Goal: Task Accomplishment & Management: Use online tool/utility

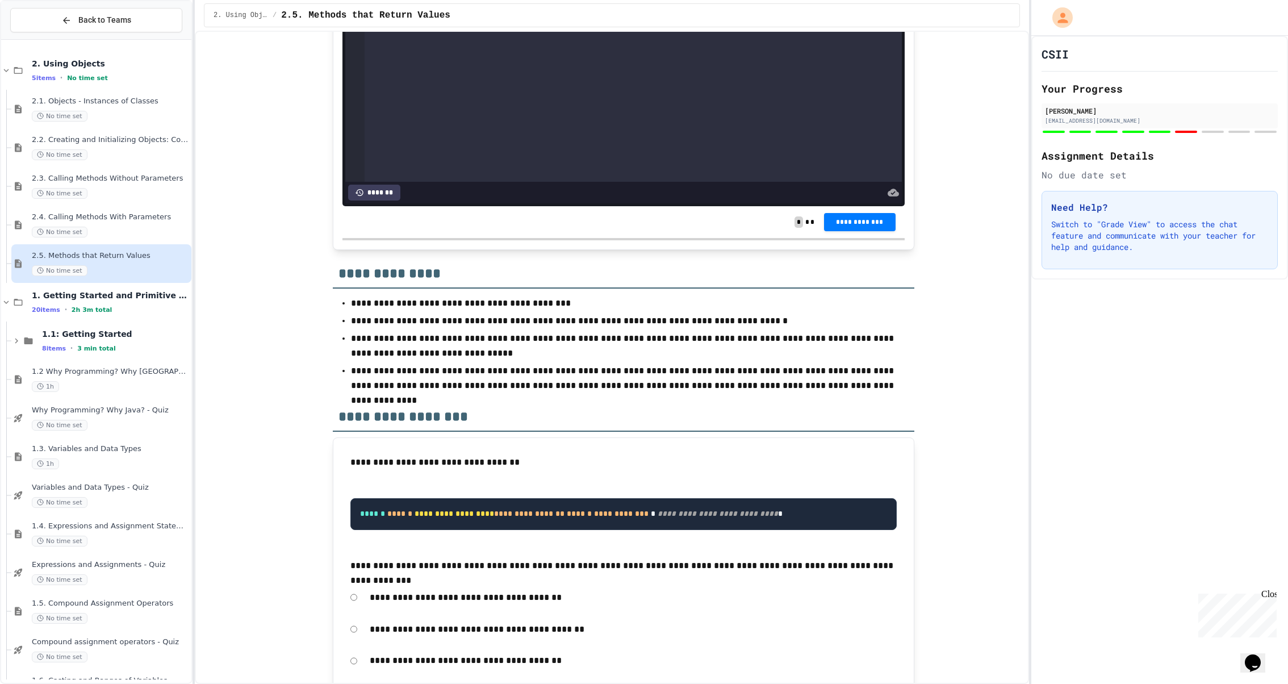
scroll to position [5081, 0]
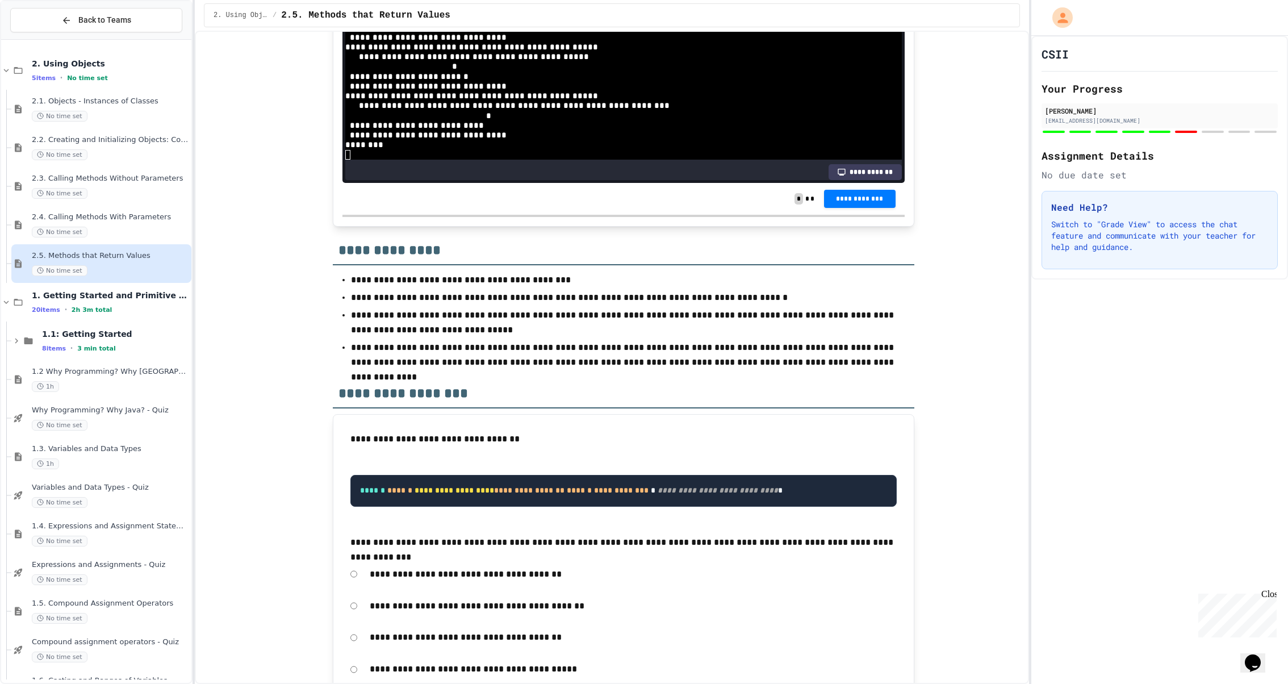
scroll to position [90, 0]
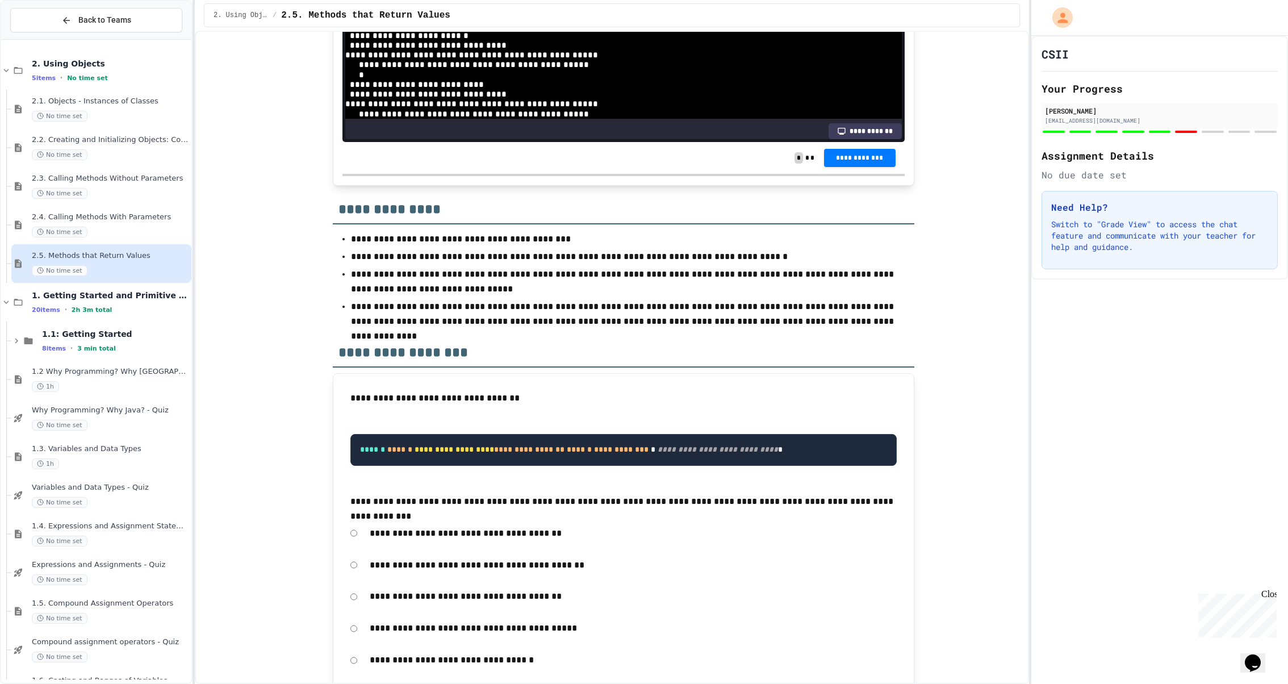
scroll to position [82, 0]
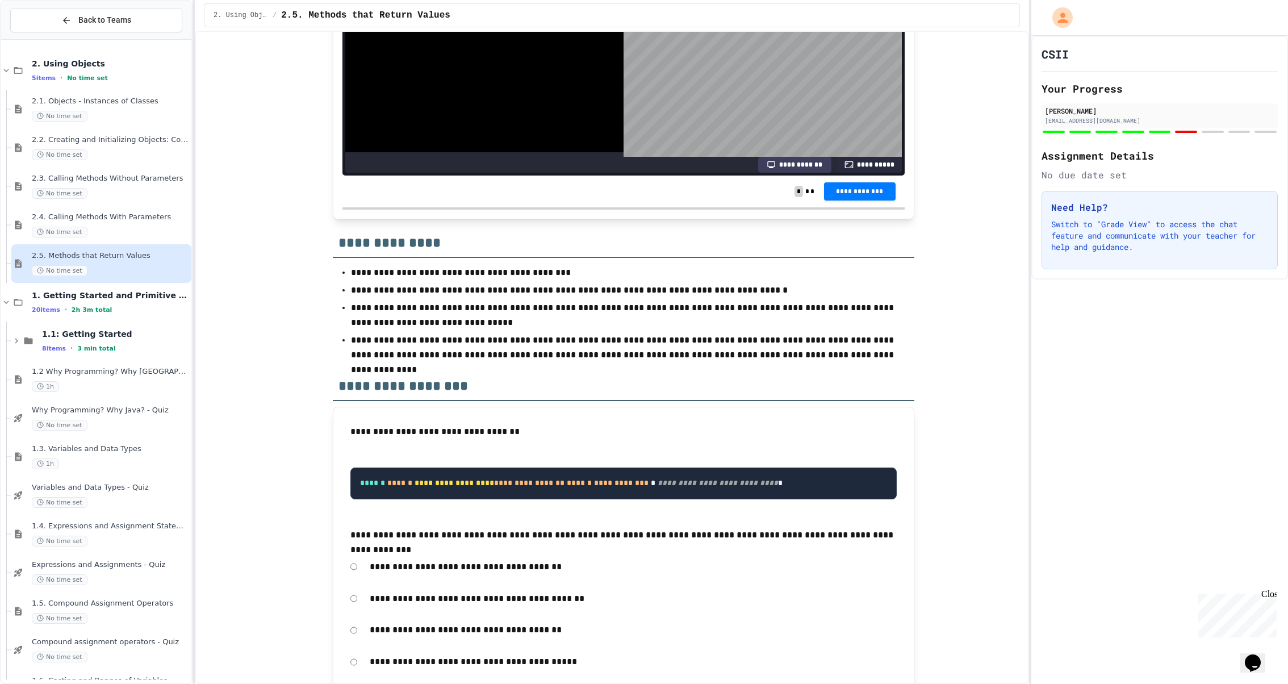
scroll to position [5100, 0]
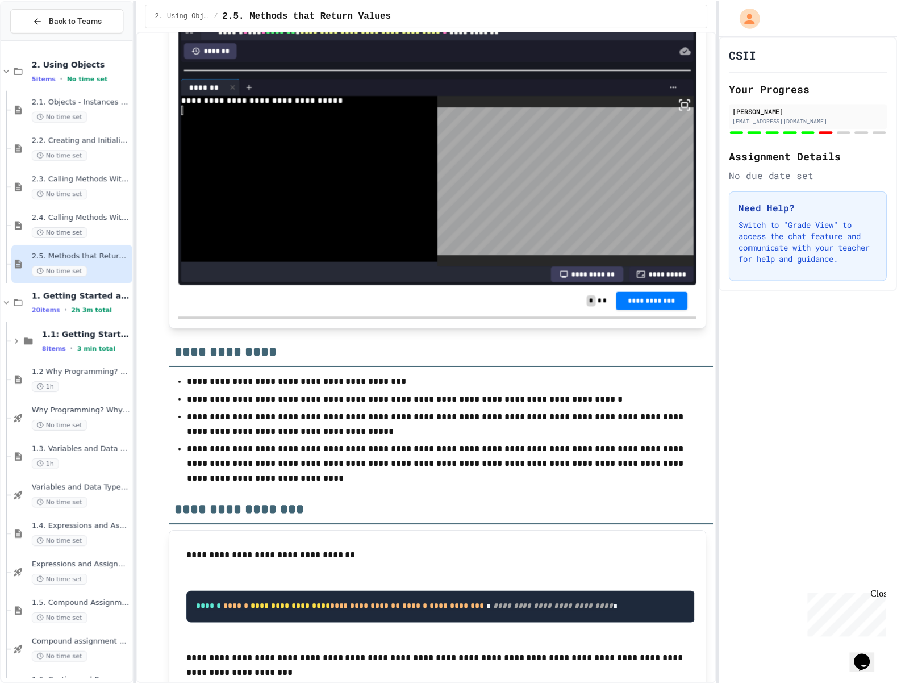
scroll to position [5091, 0]
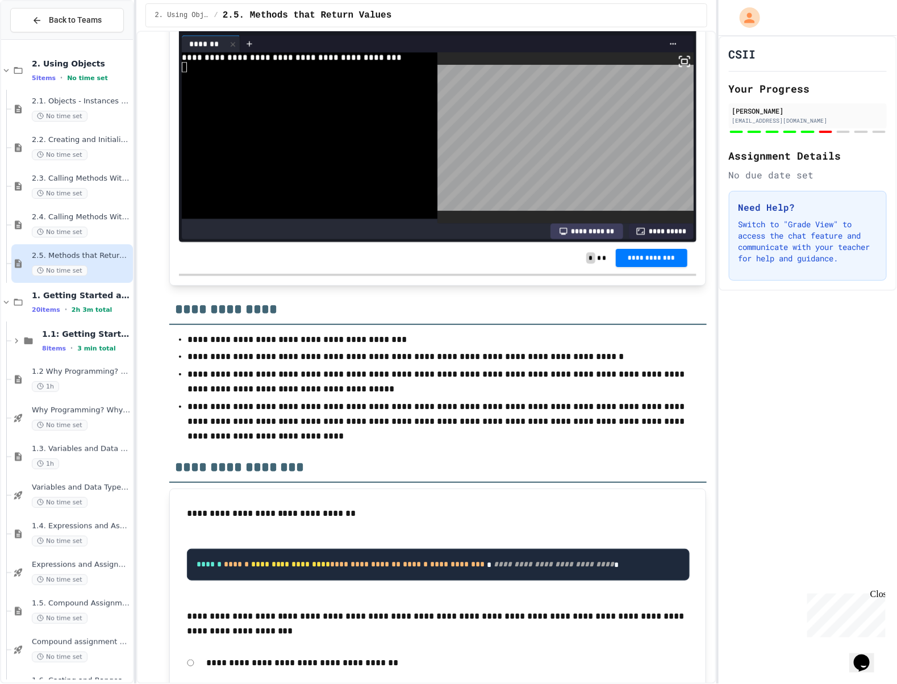
scroll to position [152, 0]
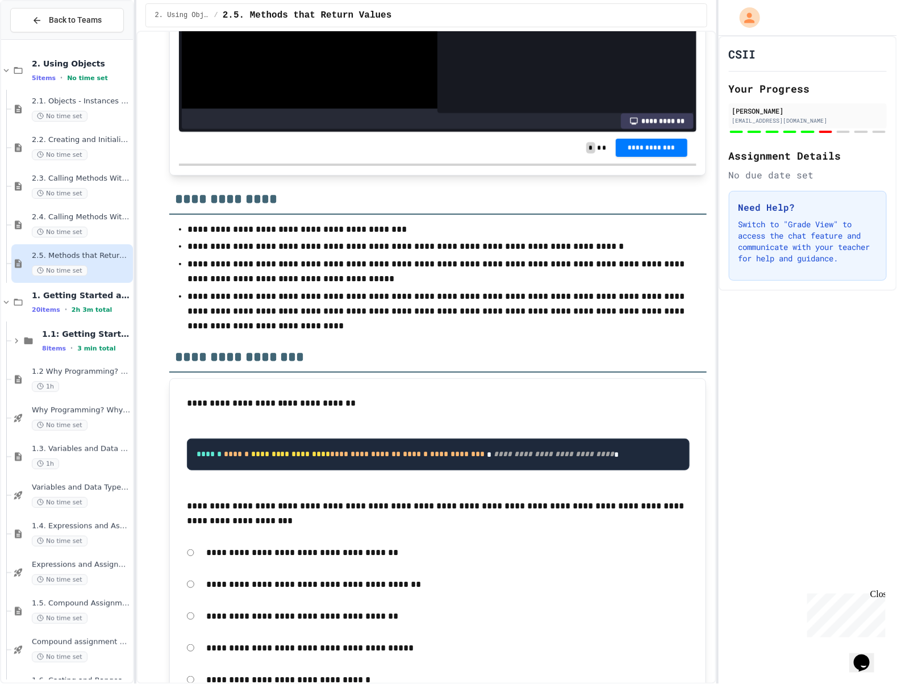
scroll to position [228, 0]
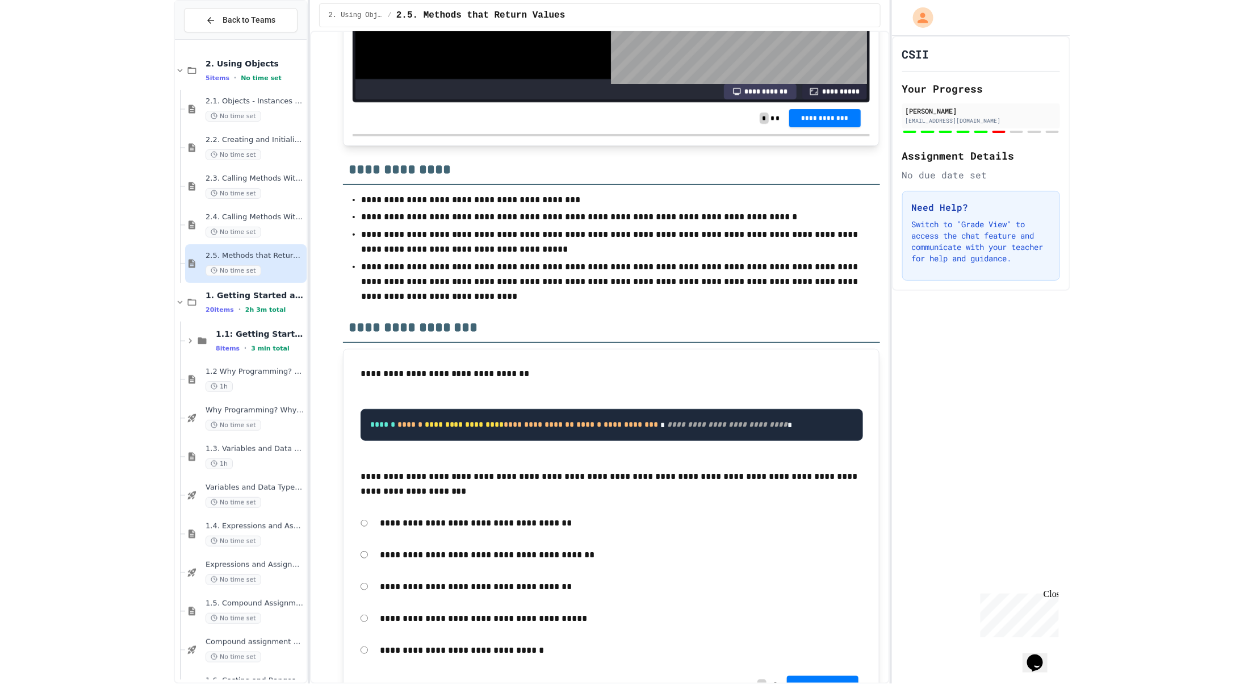
scroll to position [5244, 0]
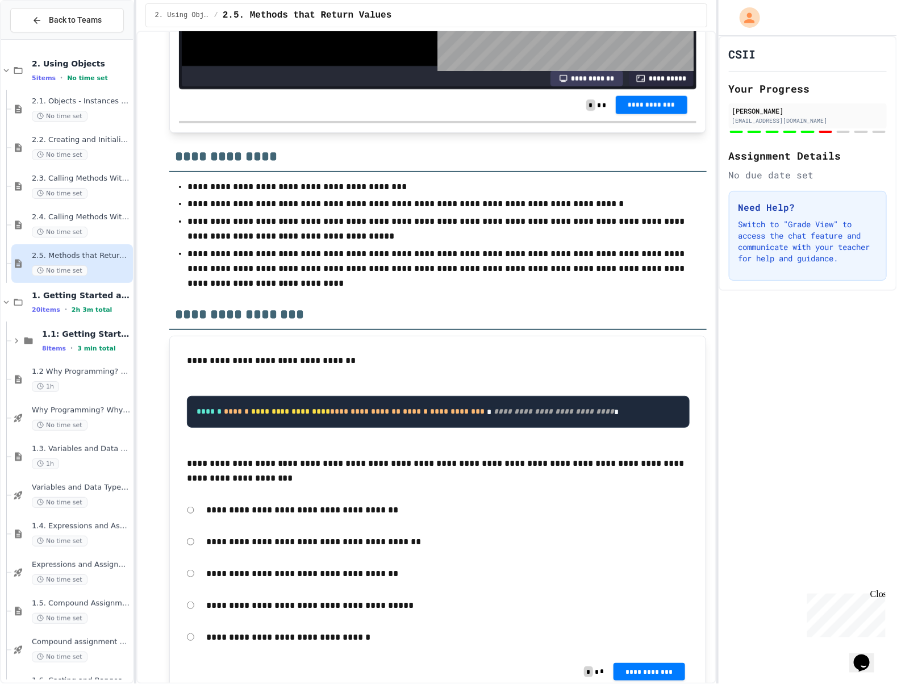
click at [675, 114] on button "**********" at bounding box center [652, 105] width 72 height 18
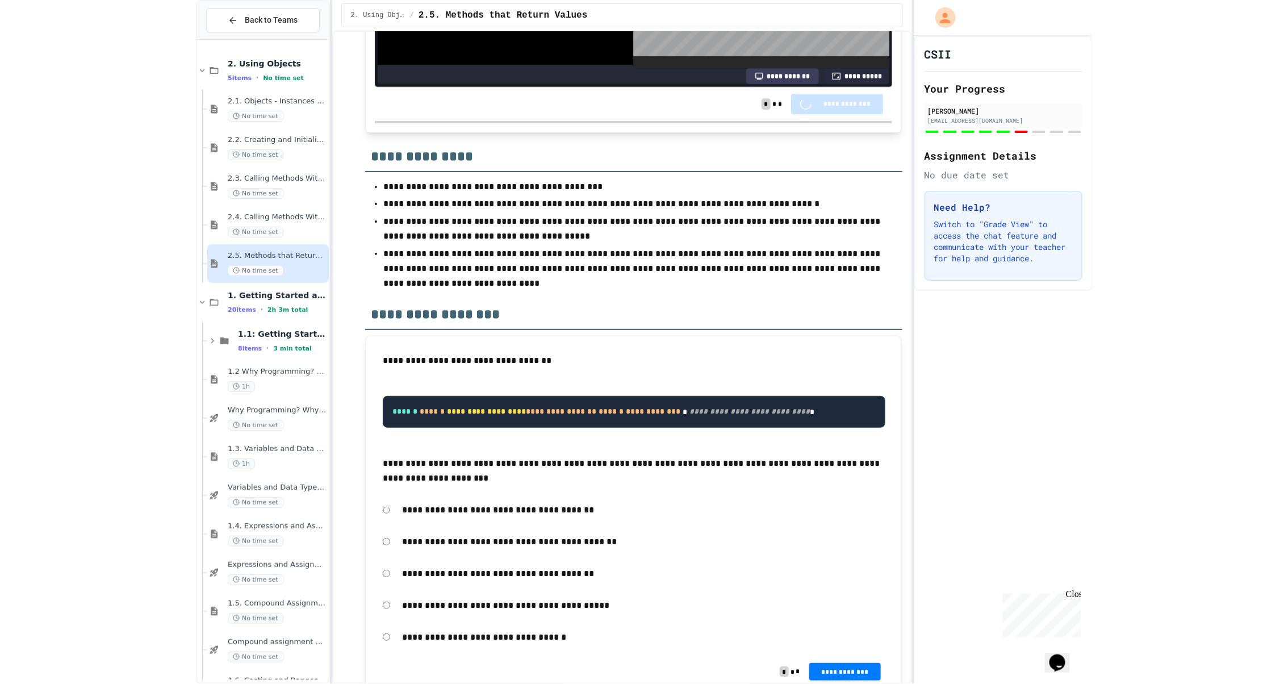
scroll to position [5188, 0]
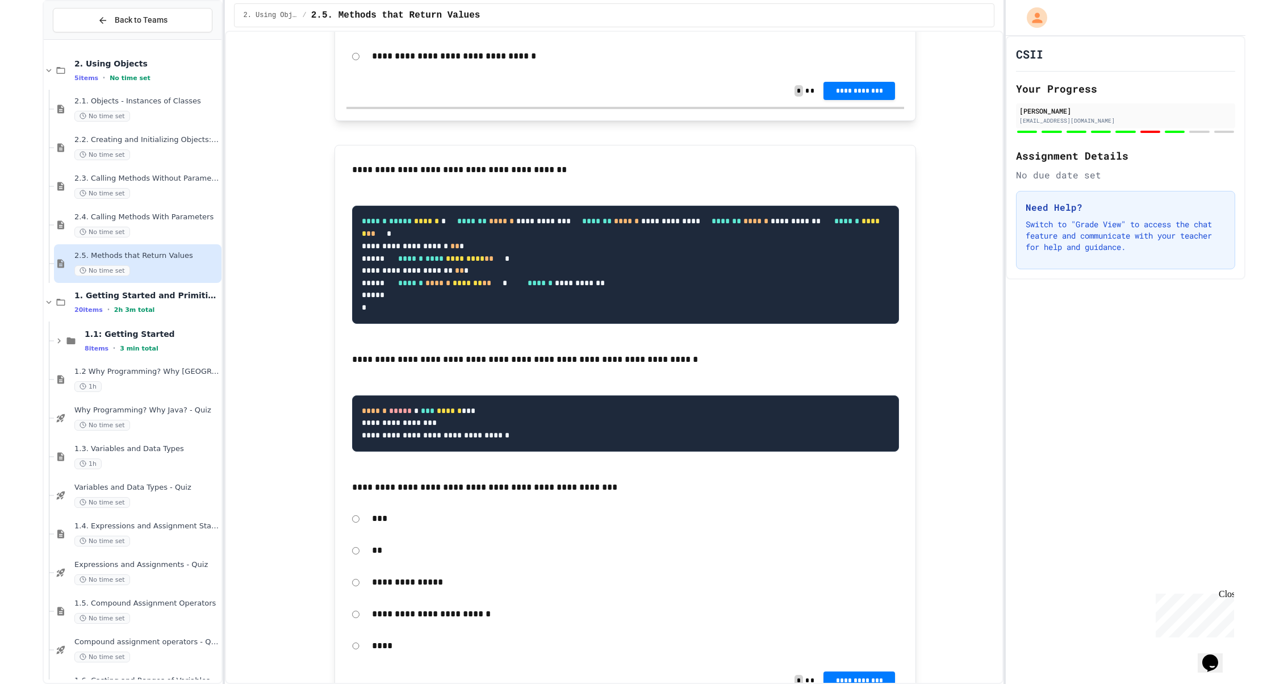
scroll to position [5739, 0]
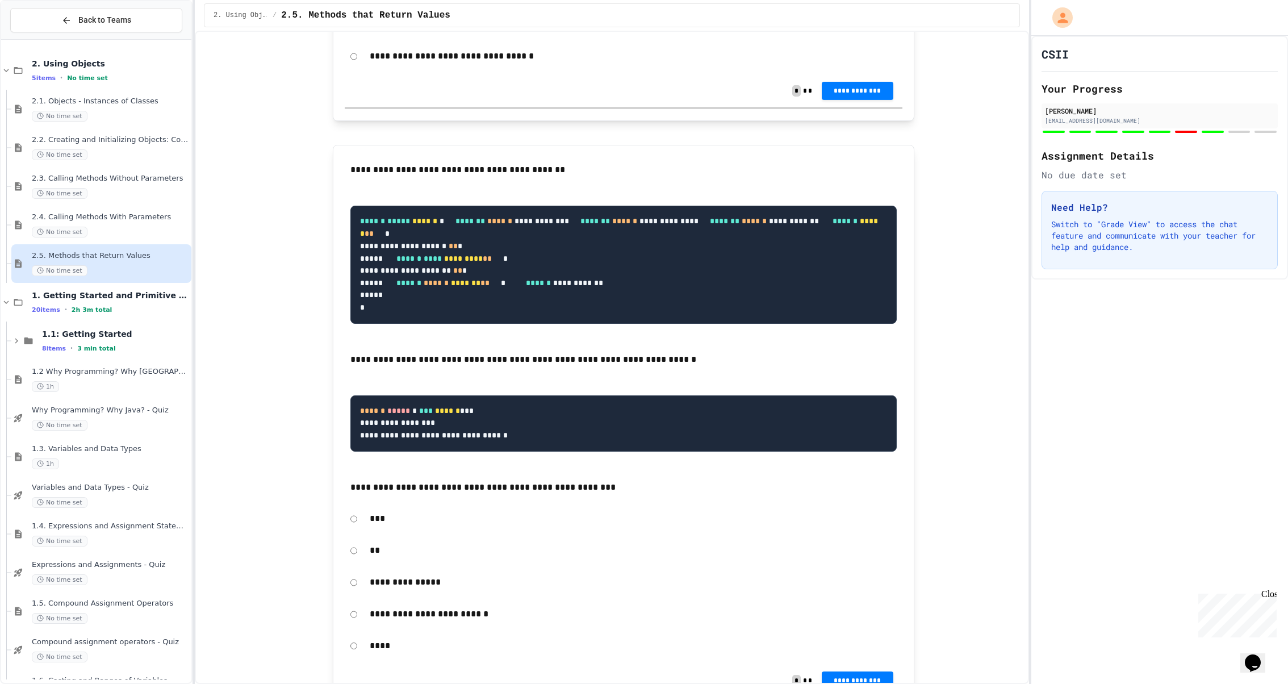
click at [848, 95] on span "**********" at bounding box center [857, 90] width 53 height 9
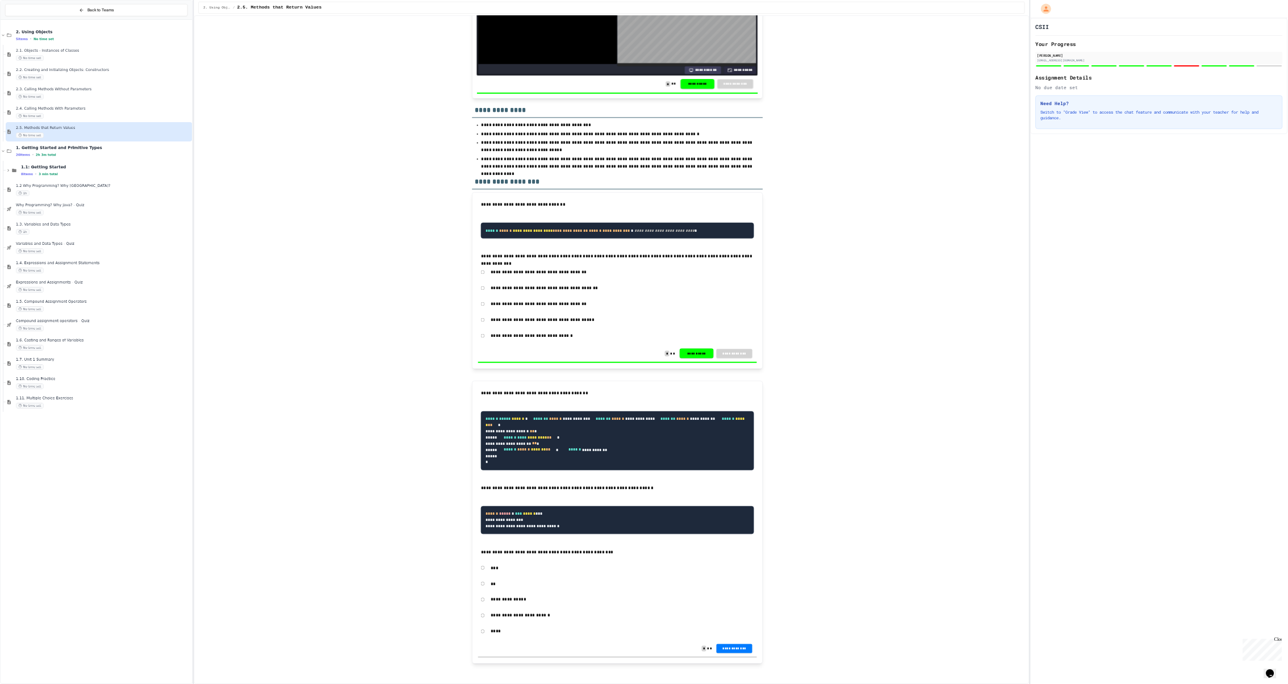
scroll to position [5720, 0]
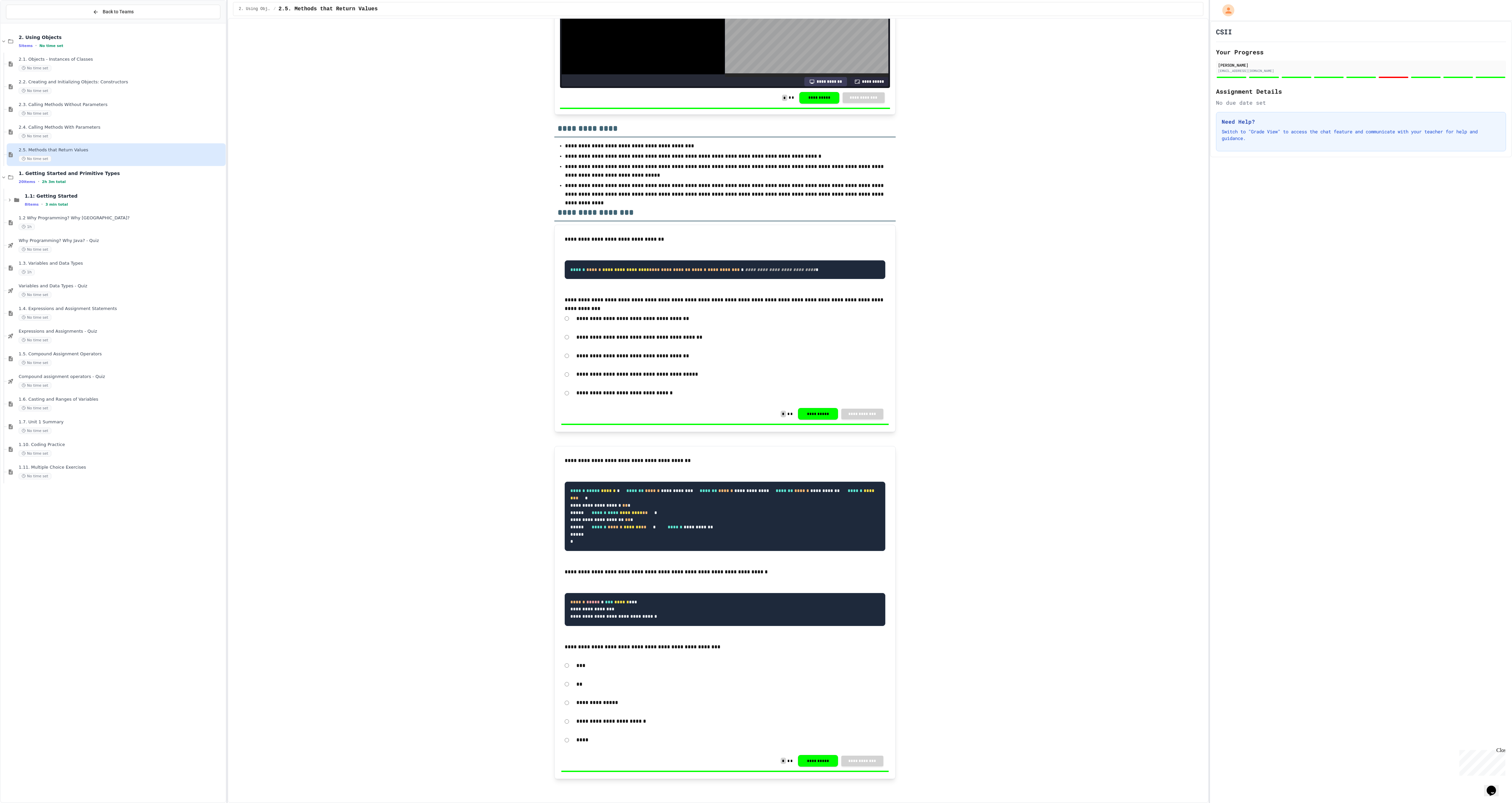
click at [755, 401] on icon at bounding box center [1425, 815] width 8 height 8
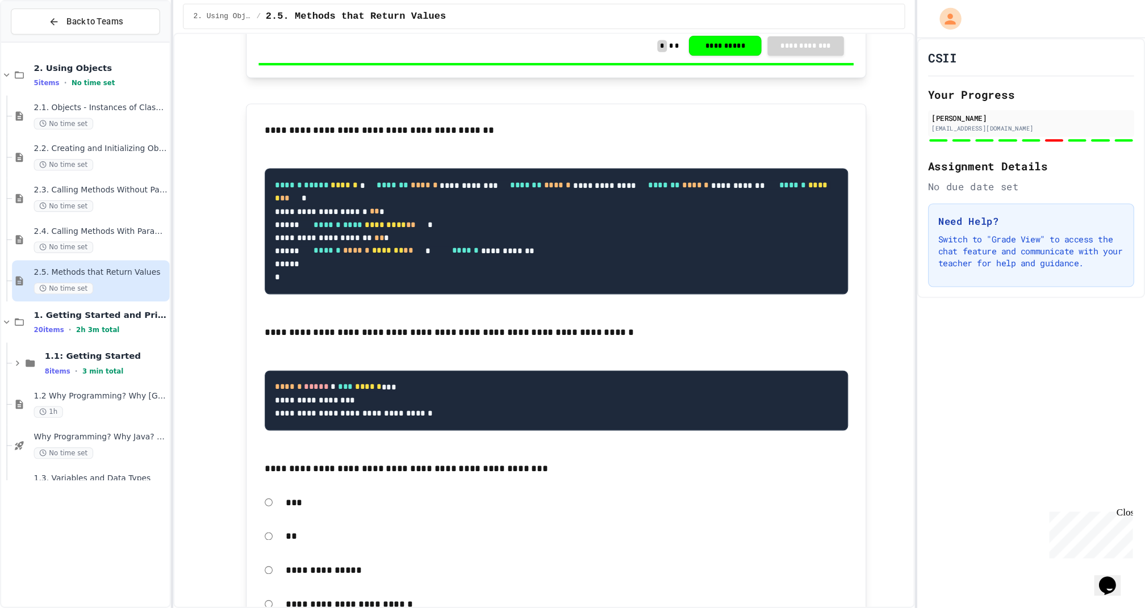
scroll to position [267, 0]
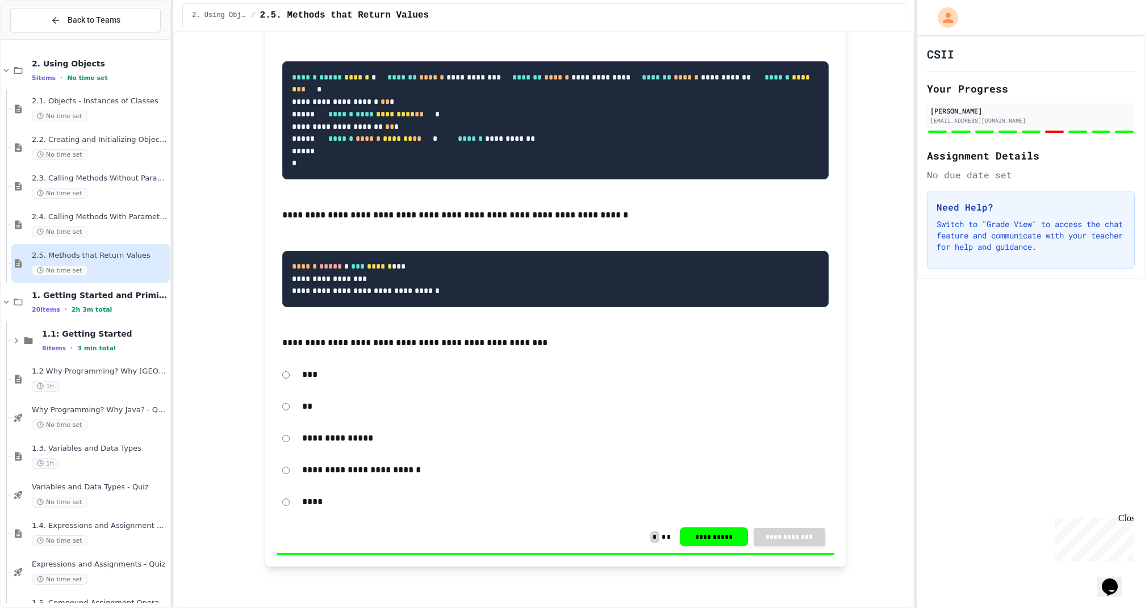
scroll to position [6510, 0]
